Goal: Task Accomplishment & Management: Manage account settings

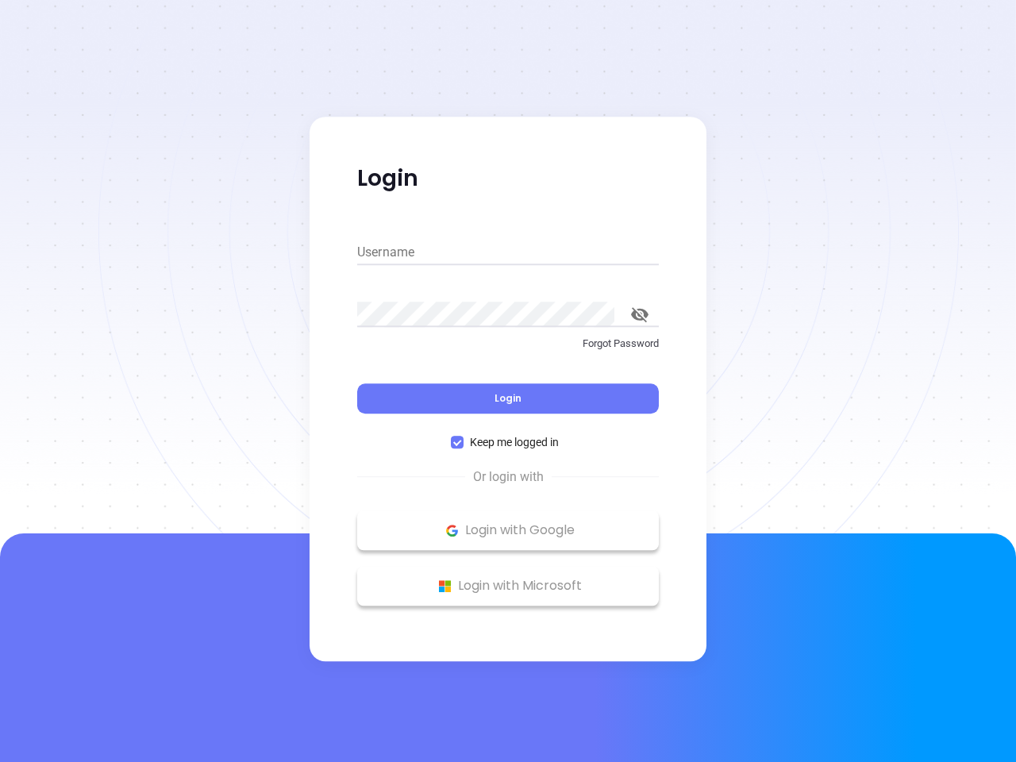
click at [508, 381] on div "Login" at bounding box center [508, 388] width 302 height 49
click at [508, 253] on input "Username" at bounding box center [508, 252] width 302 height 25
click at [640, 314] on icon "toggle password visibility" at bounding box center [639, 314] width 17 height 15
click at [508, 399] on span "Login" at bounding box center [508, 397] width 27 height 13
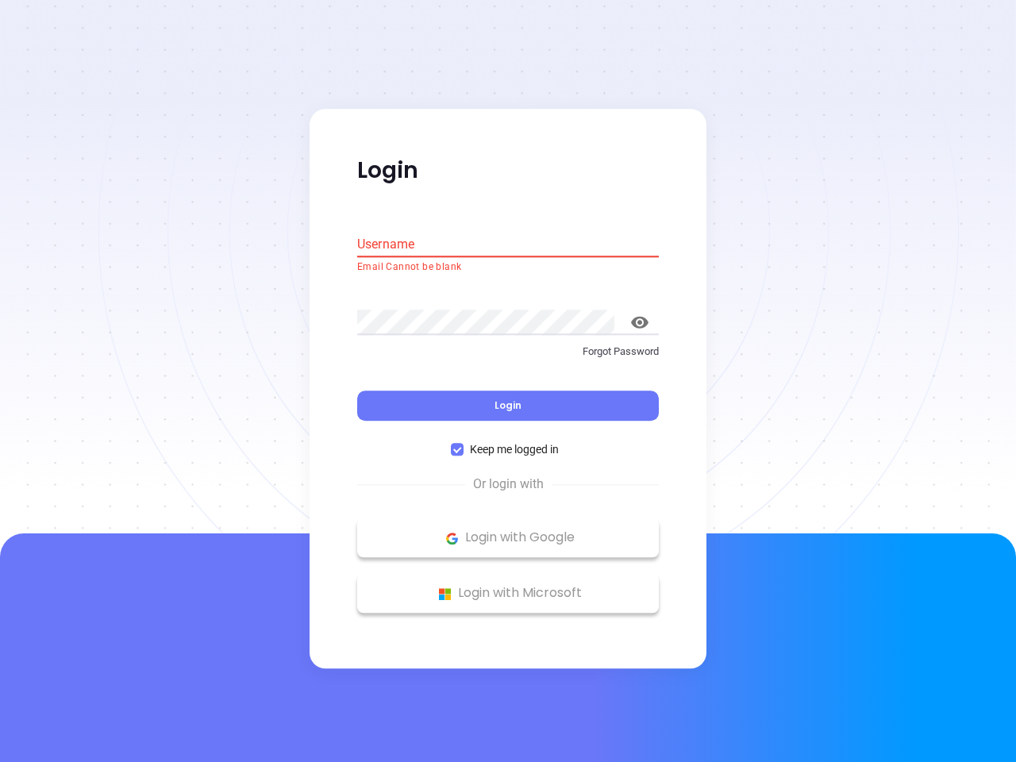
click at [508, 442] on span "Keep me logged in" at bounding box center [515, 450] width 102 height 17
click at [464, 444] on input "Keep me logged in" at bounding box center [457, 450] width 13 height 13
checkbox input "false"
click at [508, 530] on p "Login with Google" at bounding box center [508, 538] width 286 height 24
click at [508, 586] on p "Login with Microsoft" at bounding box center [508, 594] width 286 height 24
